Goal: Answer question/provide support: Share knowledge or assist other users

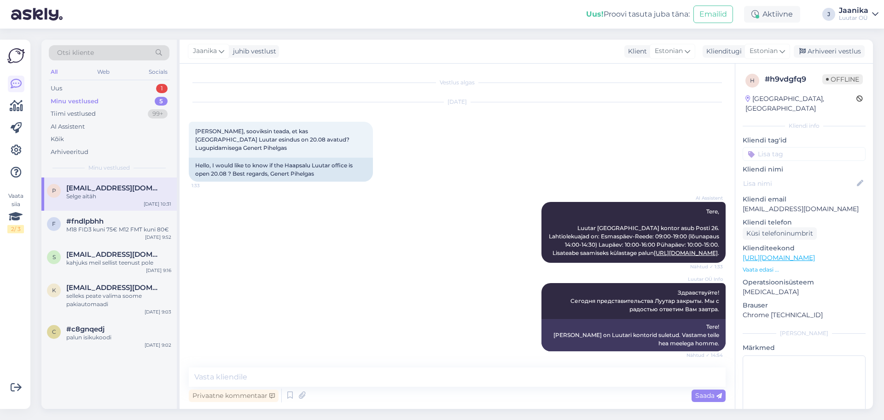
scroll to position [651, 0]
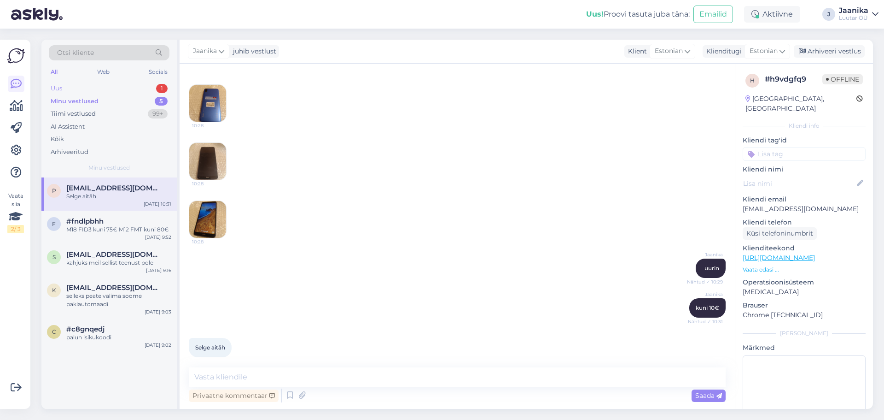
click at [65, 88] on div "Uus 1" at bounding box center [109, 88] width 121 height 13
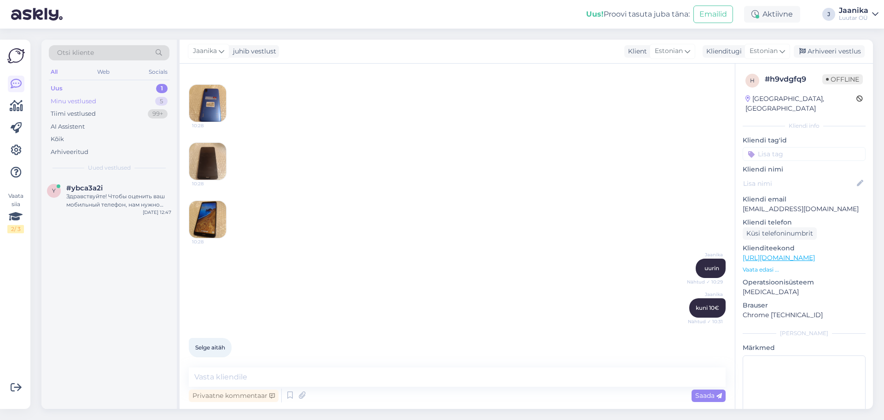
click at [70, 100] on div "Minu vestlused" at bounding box center [74, 101] width 46 height 9
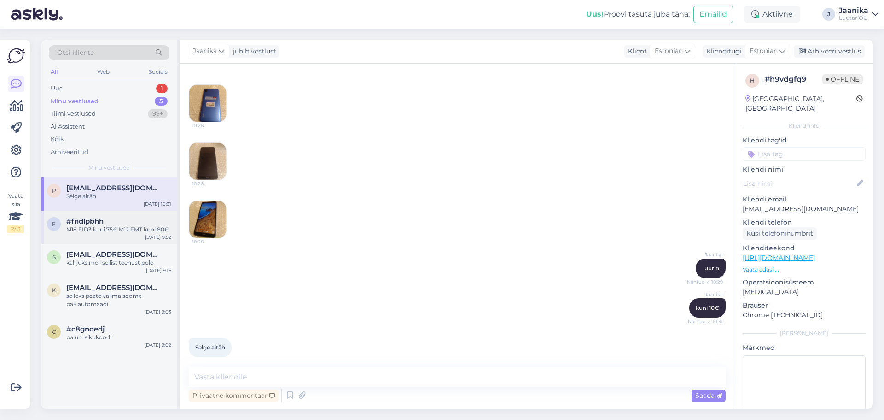
click at [93, 232] on div "M18 FID3 kuni 75€ M12 FMT kuni 80€" at bounding box center [118, 229] width 105 height 8
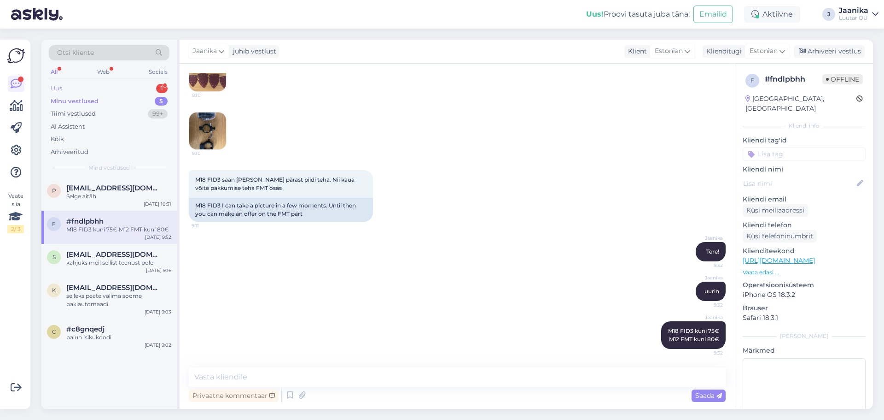
click at [96, 86] on div "Uus 1" at bounding box center [109, 88] width 121 height 13
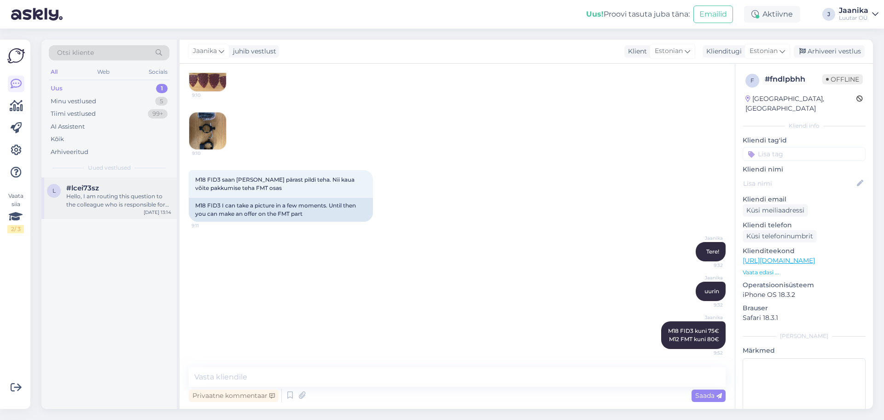
click at [95, 195] on div "Hello, I am routing this question to the colleague who is responsible for this …" at bounding box center [118, 200] width 105 height 17
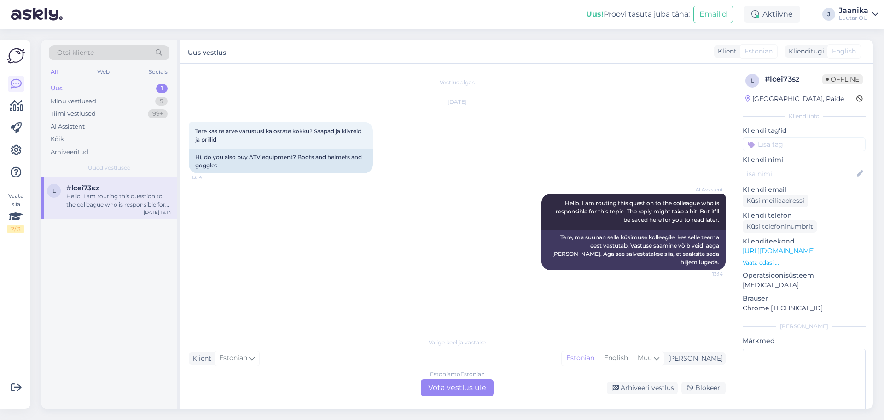
click at [449, 385] on div "Estonian to Estonian Võta vestlus üle" at bounding box center [457, 387] width 73 height 17
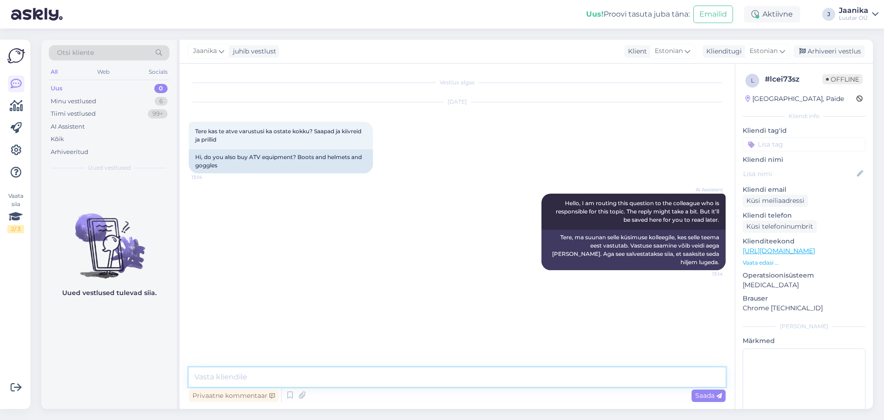
click at [286, 374] on textarea at bounding box center [457, 376] width 537 height 19
type textarea "Tere!"
type textarea "ei"
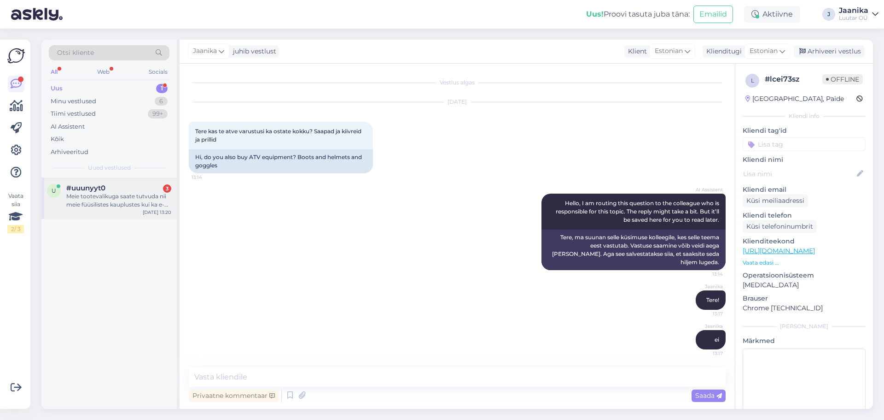
click at [95, 199] on div "Meie tootevalikuga saate tutvuda nii meie füüsilistes kauplustes kui ka e-poes.…" at bounding box center [118, 200] width 105 height 17
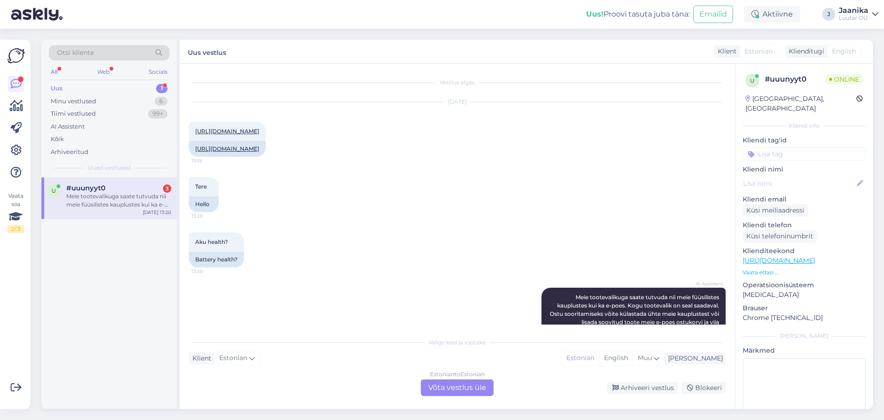
scroll to position [51, 0]
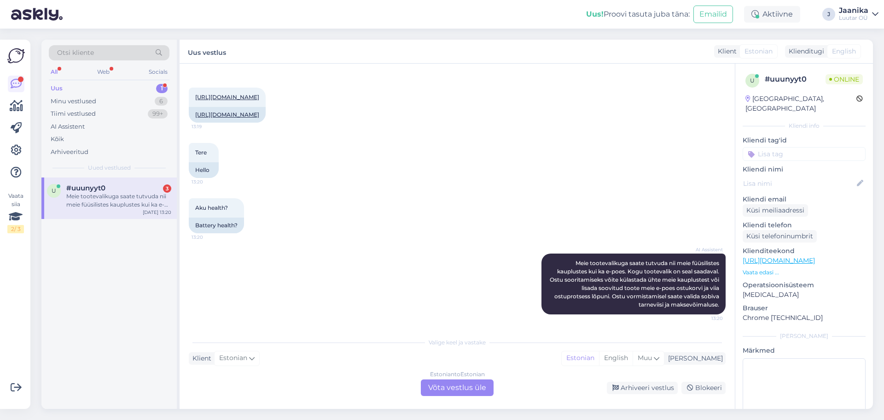
click at [447, 388] on div "Estonian to Estonian Võta vestlus üle" at bounding box center [457, 387] width 73 height 17
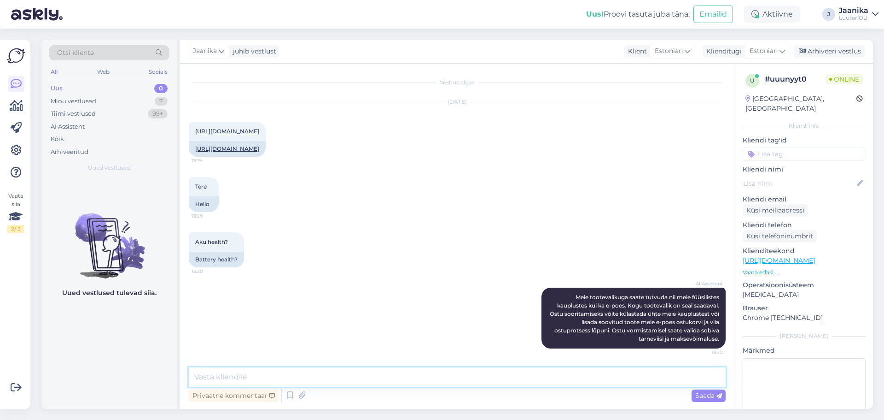
click at [300, 376] on textarea at bounding box center [457, 376] width 537 height 19
type textarea "Tere!"
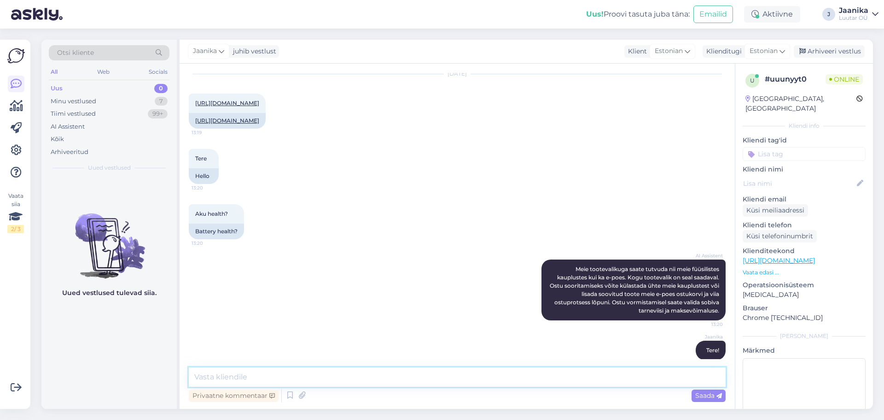
scroll to position [0, 0]
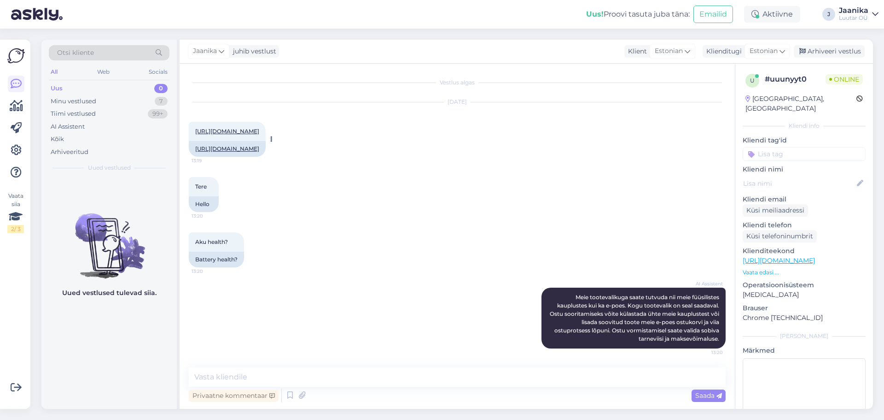
click at [259, 131] on link "[URL][DOMAIN_NAME]" at bounding box center [227, 131] width 64 height 7
drag, startPoint x: 290, startPoint y: 376, endPoint x: 293, endPoint y: 368, distance: 8.7
click at [290, 376] on textarea at bounding box center [457, 376] width 537 height 19
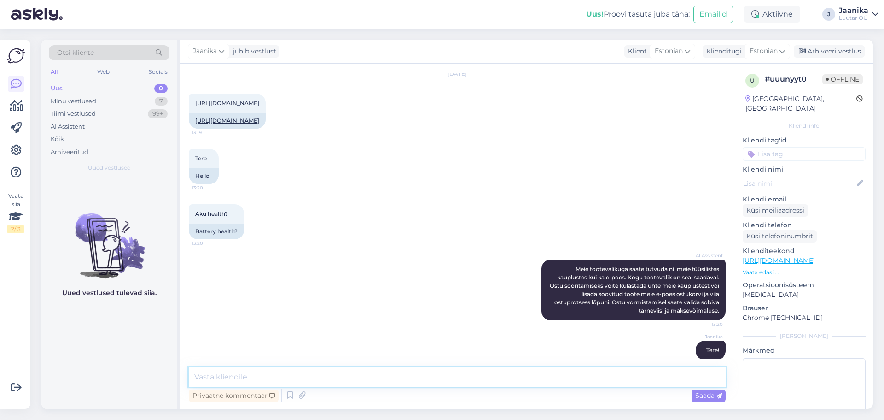
scroll to position [56, 0]
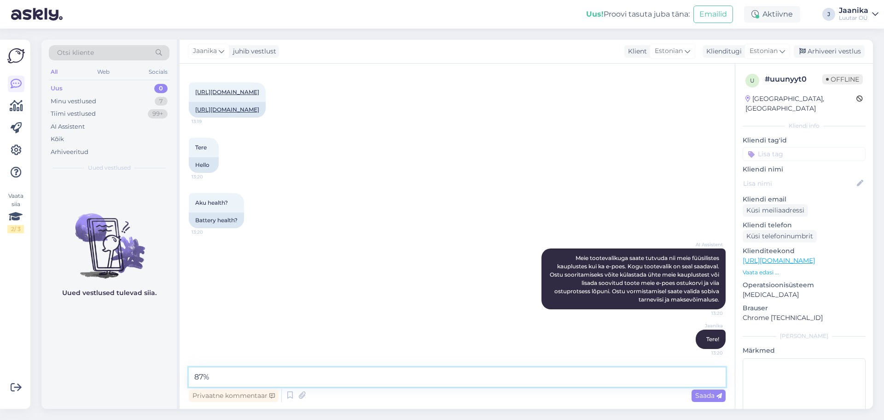
type textarea "87%"
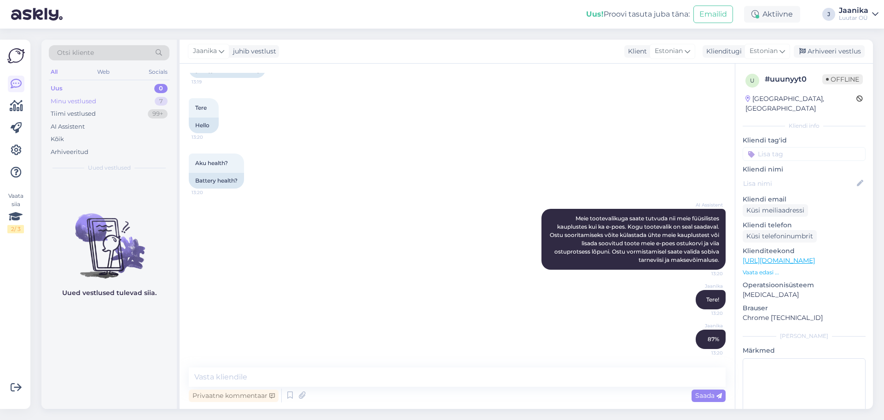
click at [88, 99] on div "Minu vestlused" at bounding box center [74, 101] width 46 height 9
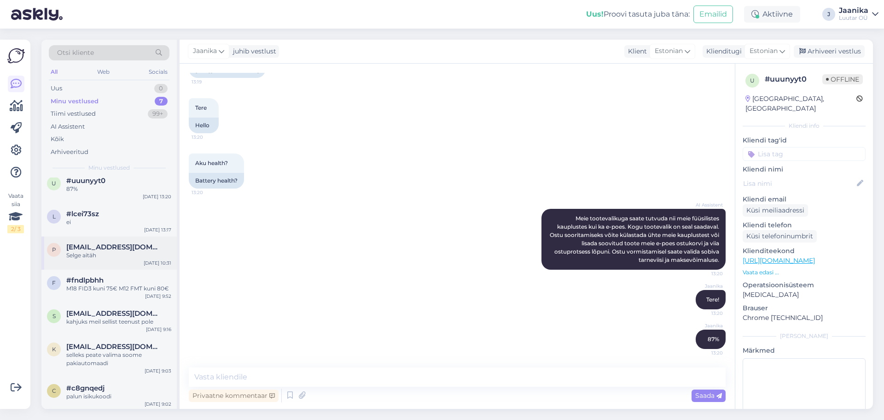
scroll to position [9, 0]
click at [102, 361] on div "selleks peate valima soome pakiautomaadi" at bounding box center [118, 357] width 105 height 17
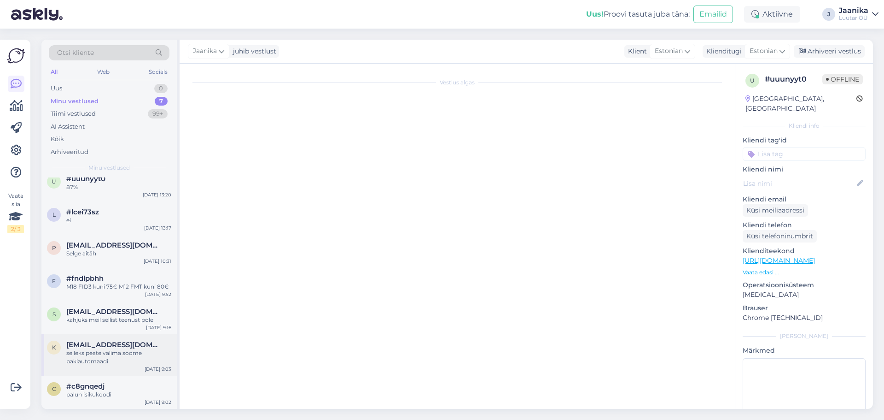
scroll to position [135, 0]
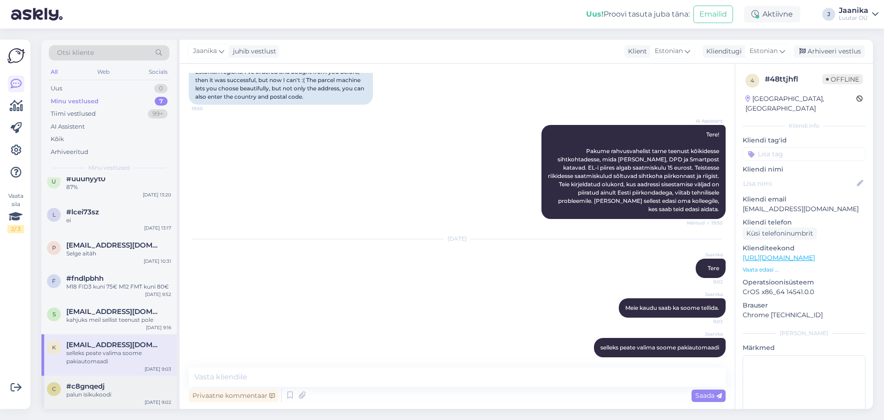
click at [105, 393] on div "palun isikukoodi" at bounding box center [118, 394] width 105 height 8
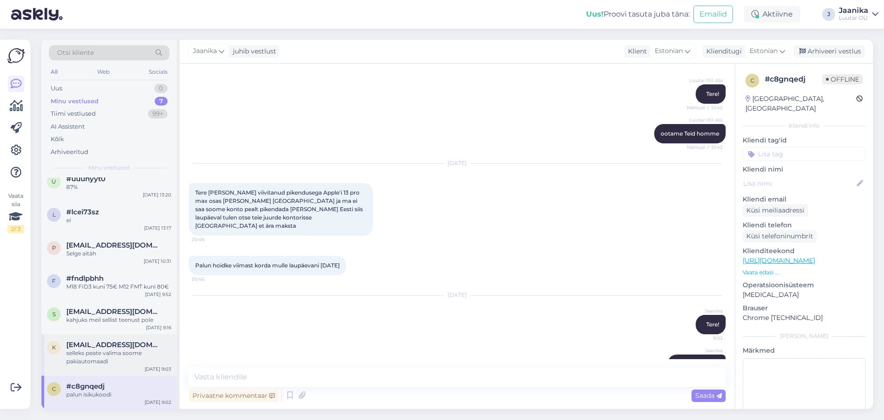
click at [89, 356] on div "selleks peate valima soome pakiautomaadi" at bounding box center [118, 357] width 105 height 17
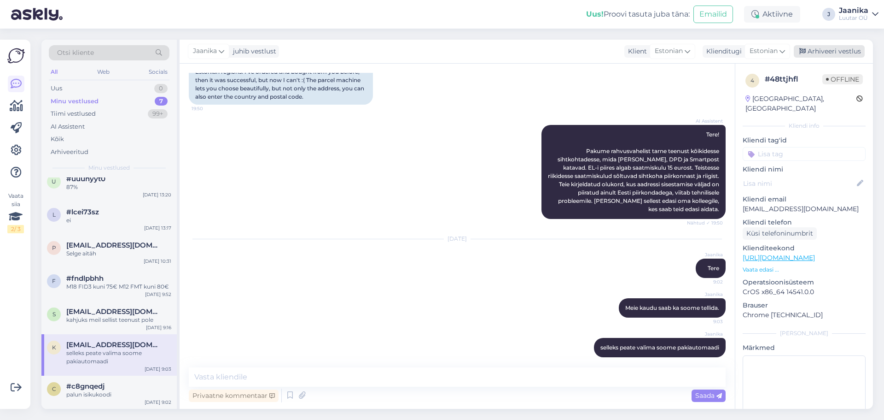
click at [854, 49] on div "Arhiveeri vestlus" at bounding box center [829, 51] width 71 height 12
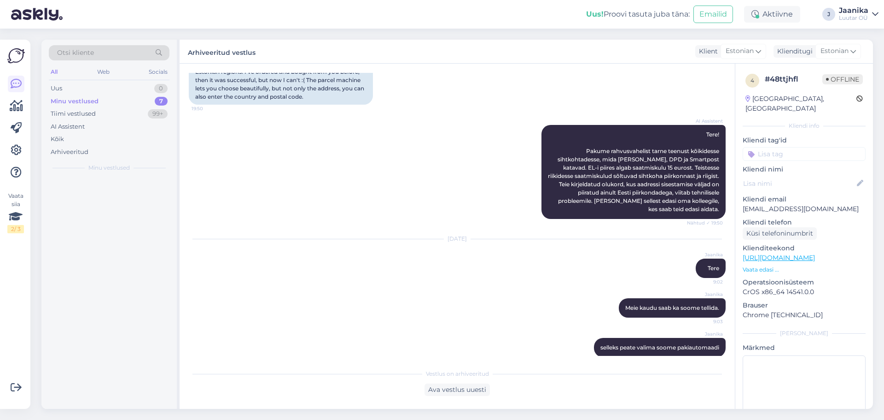
scroll to position [0, 0]
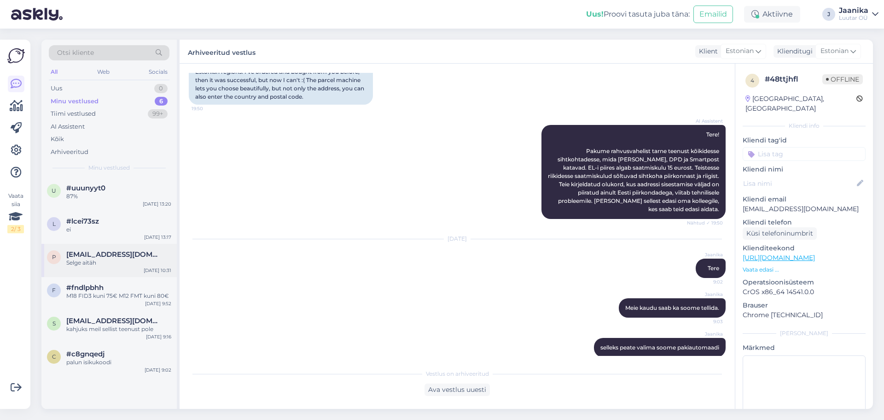
click at [109, 266] on div "Selge aitäh" at bounding box center [118, 262] width 105 height 8
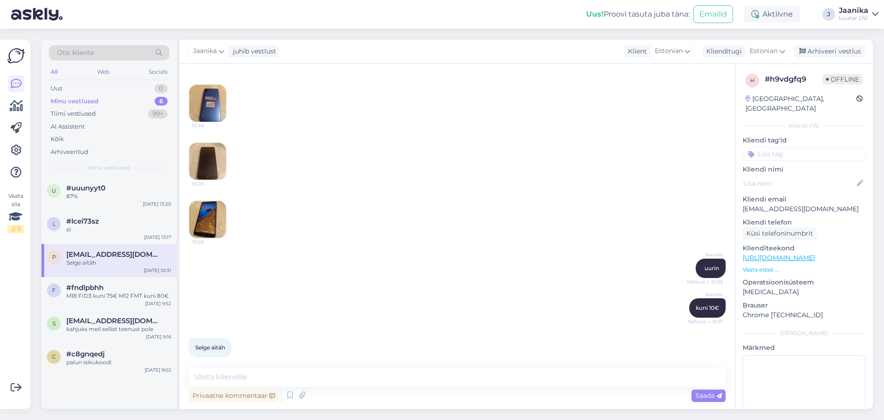
click at [825, 44] on div "Jaanika juhib vestlust Klient [DEMOGRAPHIC_DATA] Klienditugi [DEMOGRAPHIC_DATA]…" at bounding box center [527, 52] width 694 height 24
drag, startPoint x: 826, startPoint y: 54, endPoint x: 590, endPoint y: 100, distance: 240.3
click at [825, 54] on div "Arhiveeri vestlus" at bounding box center [829, 51] width 71 height 12
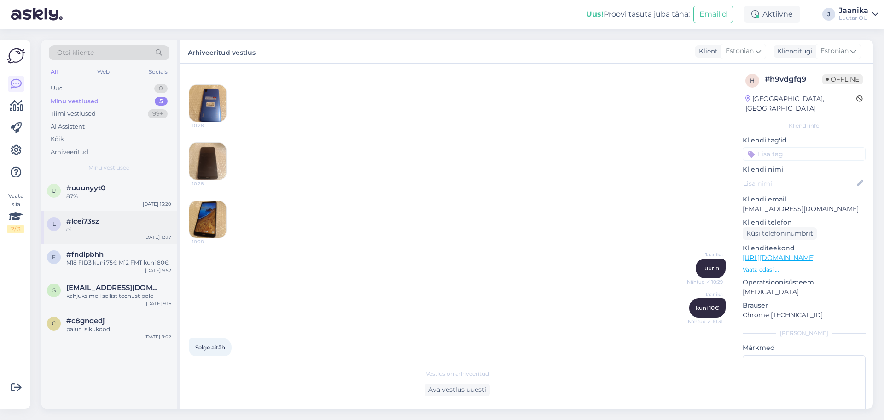
click at [132, 225] on div "#lcei73sz" at bounding box center [118, 221] width 105 height 8
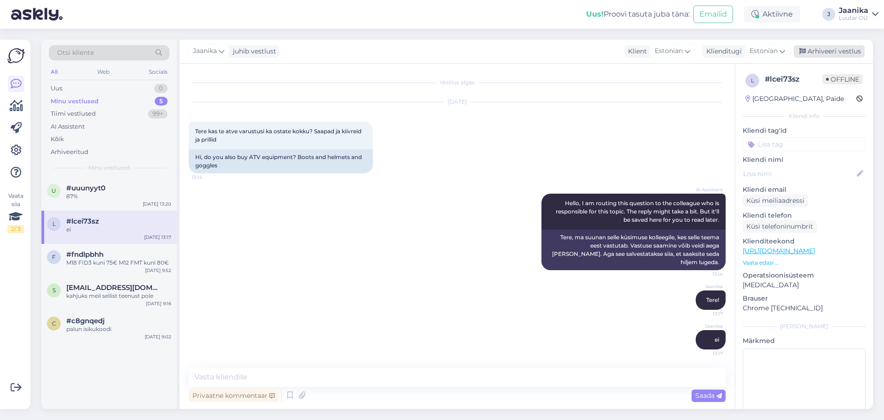
click at [829, 48] on div "Arhiveeri vestlus" at bounding box center [829, 51] width 71 height 12
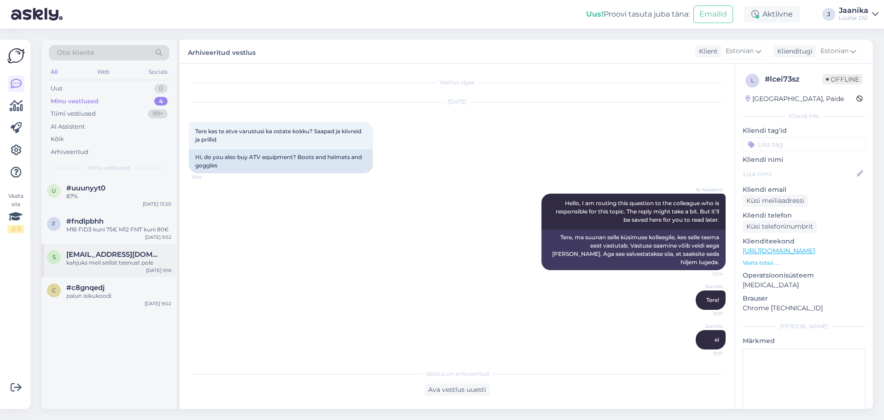
click at [110, 261] on div "kahjuks meil sellist teenust pole" at bounding box center [118, 262] width 105 height 8
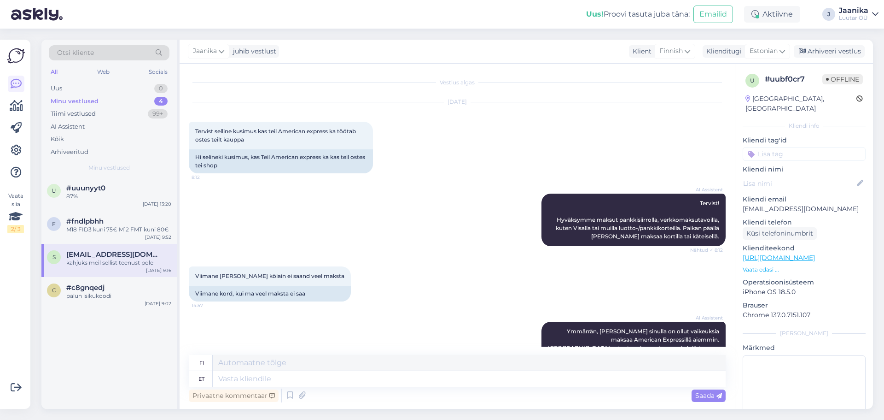
scroll to position [151, 0]
